Goal: Use online tool/utility: Utilize a website feature to perform a specific function

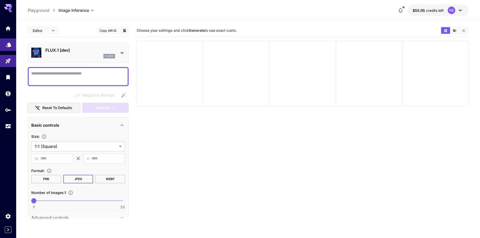
click at [12, 43] on link at bounding box center [8, 45] width 16 height 12
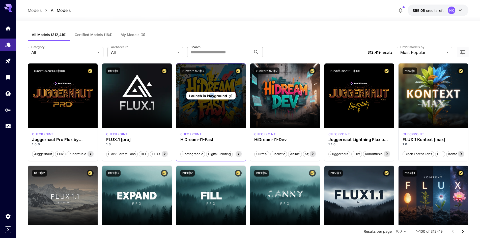
drag, startPoint x: 214, startPoint y: 108, endPoint x: 210, endPoint y: 104, distance: 5.4
click at [210, 104] on div "Launch in Playground" at bounding box center [211, 96] width 70 height 65
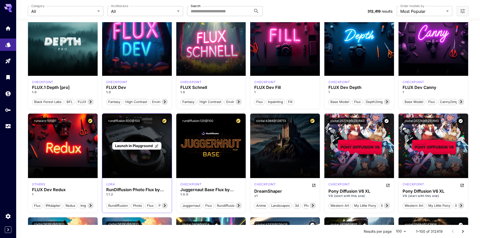
scroll to position [353, 0]
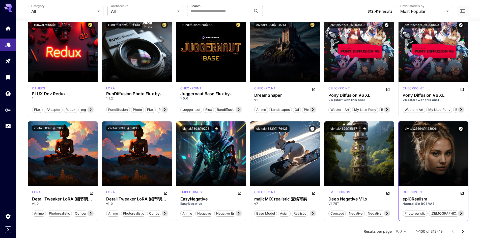
click at [444, 135] on div "civitai:25694@143906" at bounding box center [434, 129] width 70 height 15
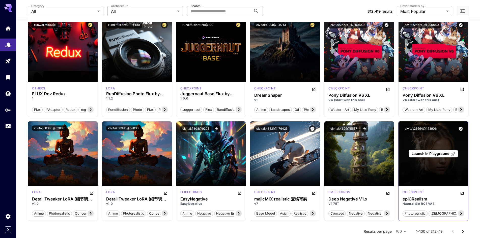
click at [433, 153] on span "Launch in Playground" at bounding box center [431, 154] width 38 height 4
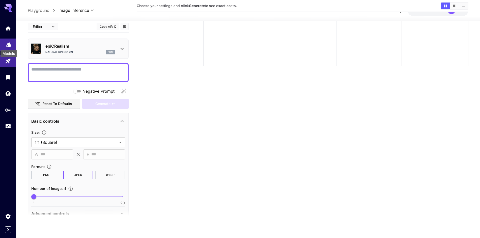
click at [7, 43] on icon "Models" at bounding box center [8, 43] width 5 height 5
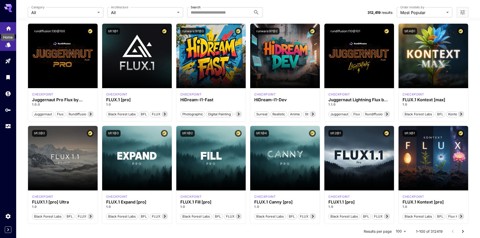
click at [8, 27] on icon "Home" at bounding box center [8, 27] width 5 height 4
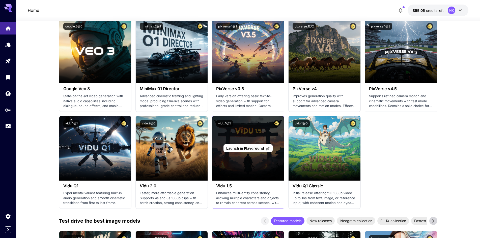
scroll to position [454, 0]
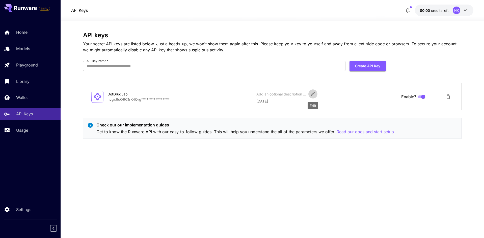
click at [312, 94] on icon "Edit" at bounding box center [313, 94] width 4 height 4
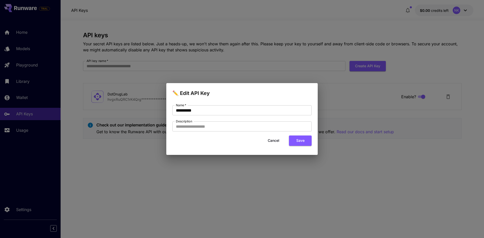
click at [276, 139] on button "Cancel" at bounding box center [273, 141] width 23 height 10
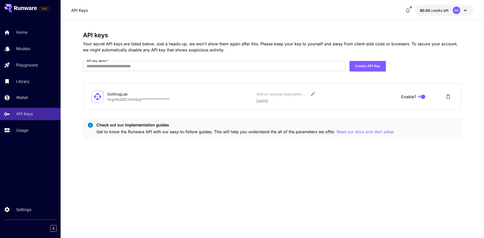
click at [98, 99] on icon at bounding box center [98, 97] width 8 height 8
click at [122, 96] on div "DotDrugLab" at bounding box center [132, 94] width 50 height 5
click at [129, 96] on div "DotDrugLab" at bounding box center [132, 94] width 50 height 5
click at [114, 96] on div "DotDrugLab" at bounding box center [132, 94] width 50 height 5
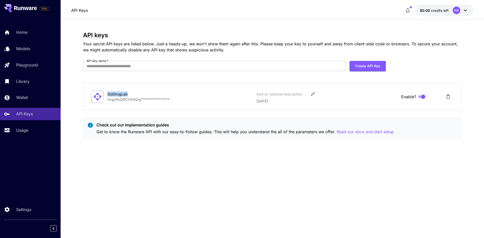
click at [114, 95] on div "DotDrugLab" at bounding box center [132, 94] width 50 height 5
click at [184, 83] on div "**********" at bounding box center [272, 87] width 378 height 111
